Goal: Task Accomplishment & Management: Use online tool/utility

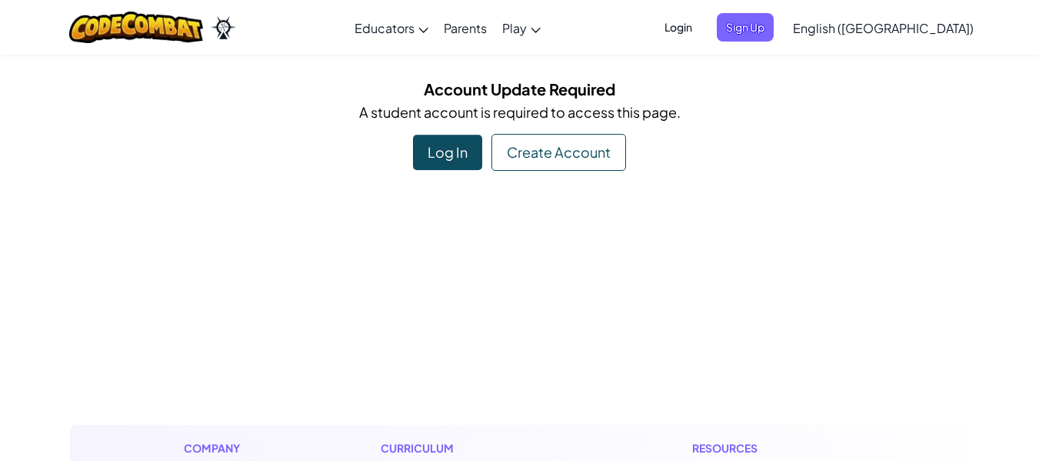
click at [430, 168] on div "Log In" at bounding box center [447, 152] width 69 height 35
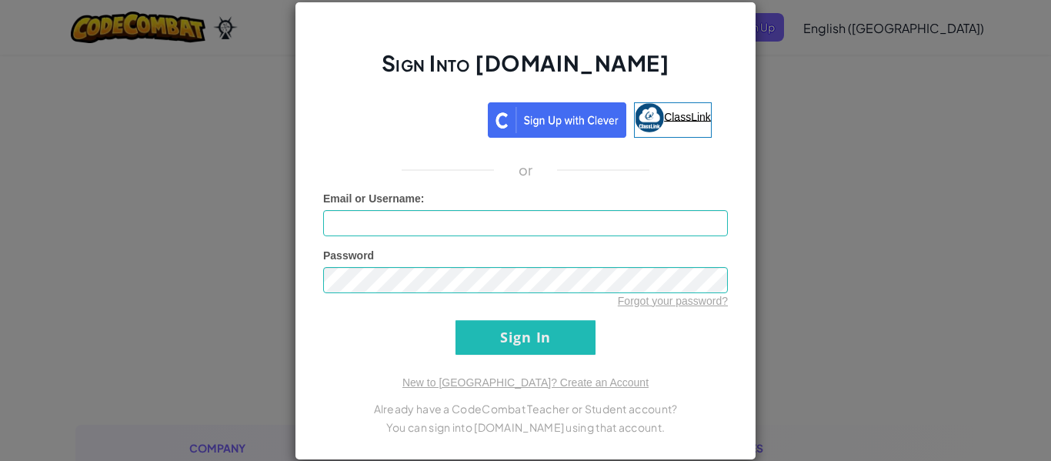
click at [672, 122] on span "ClassLink" at bounding box center [687, 116] width 47 height 12
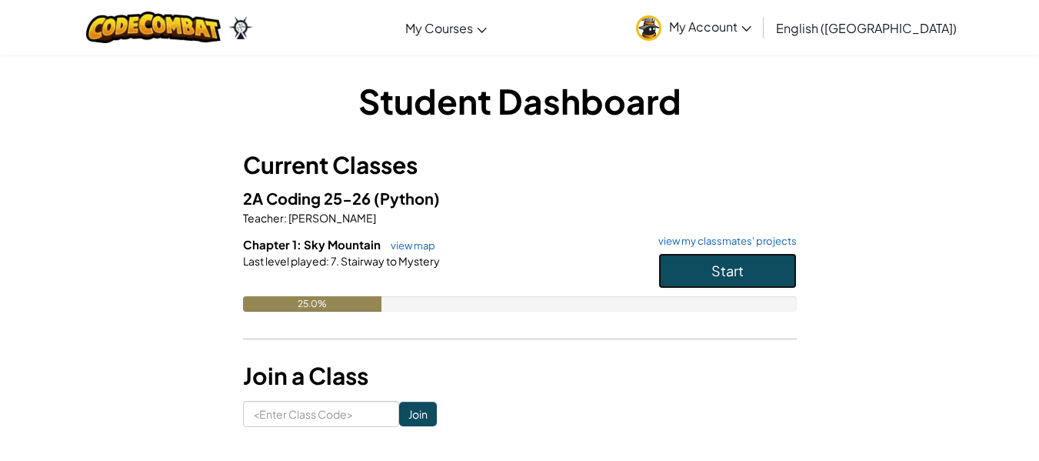
click at [778, 269] on button "Start" at bounding box center [728, 270] width 138 height 35
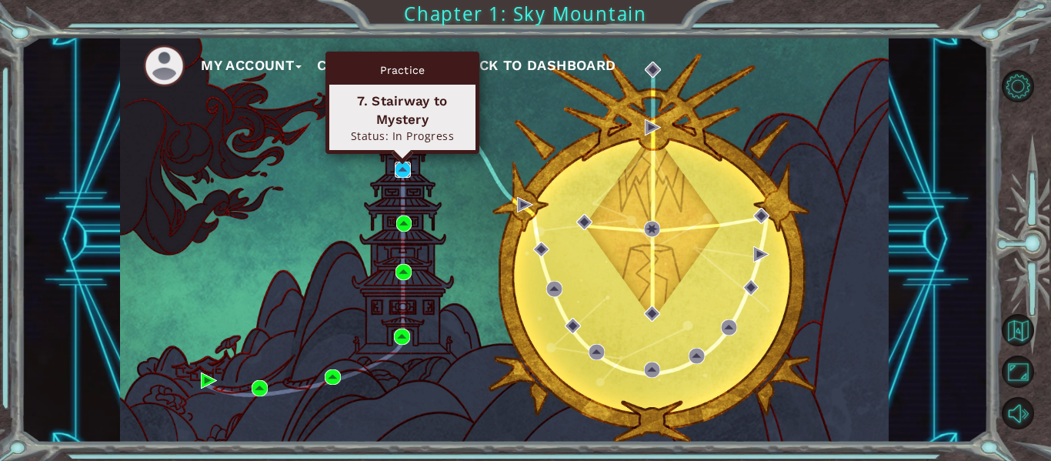
click at [401, 169] on img at bounding box center [403, 170] width 16 height 16
